Goal: Transaction & Acquisition: Purchase product/service

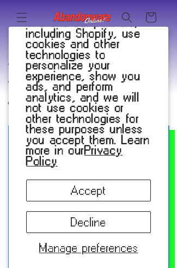
scroll to position [47, 0]
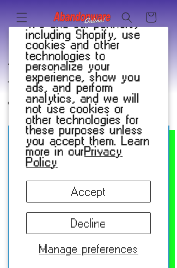
click at [97, 220] on button "Decline" at bounding box center [88, 223] width 125 height 22
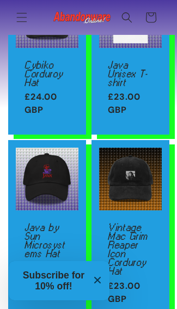
scroll to position [558, 0]
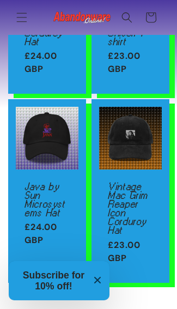
click at [130, 182] on link "Vintage Mac Grim Reaper Icon Corduroy Hat" at bounding box center [130, 208] width 45 height 53
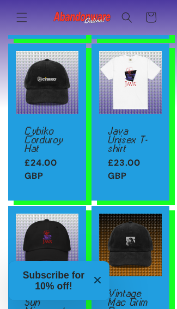
scroll to position [461, 0]
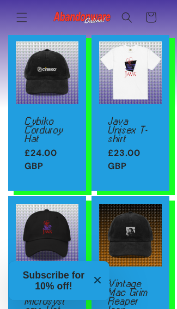
click at [65, 34] on header "Products Products Hats Shirts Stickers Patches Mouse Pads Credit (gift card)" at bounding box center [88, 17] width 177 height 35
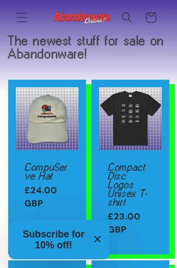
scroll to position [0, 0]
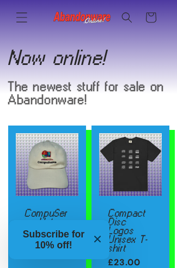
click at [17, 15] on icon "Menu" at bounding box center [21, 16] width 11 height 11
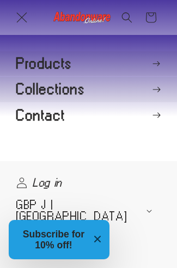
click at [38, 70] on summary "Products" at bounding box center [88, 63] width 177 height 25
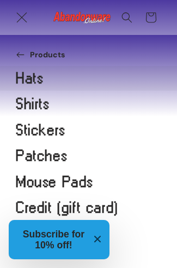
click at [34, 81] on link "Hats" at bounding box center [88, 78] width 177 height 25
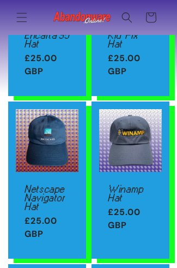
scroll to position [68, 0]
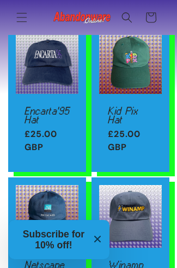
click at [123, 106] on link "Kid Pix Hat" at bounding box center [130, 114] width 45 height 17
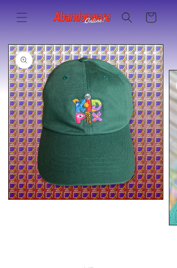
click at [9, 199] on button "Open media 1 in modal" at bounding box center [9, 199] width 0 height 0
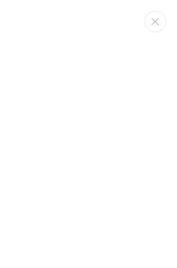
scroll to position [120, 238]
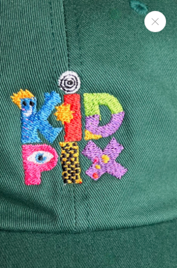
click at [143, 117] on img "Media gallery" at bounding box center [62, 180] width 600 height 600
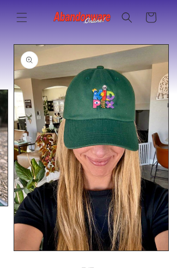
scroll to position [0, 960]
